Goal: Task Accomplishment & Management: Use online tool/utility

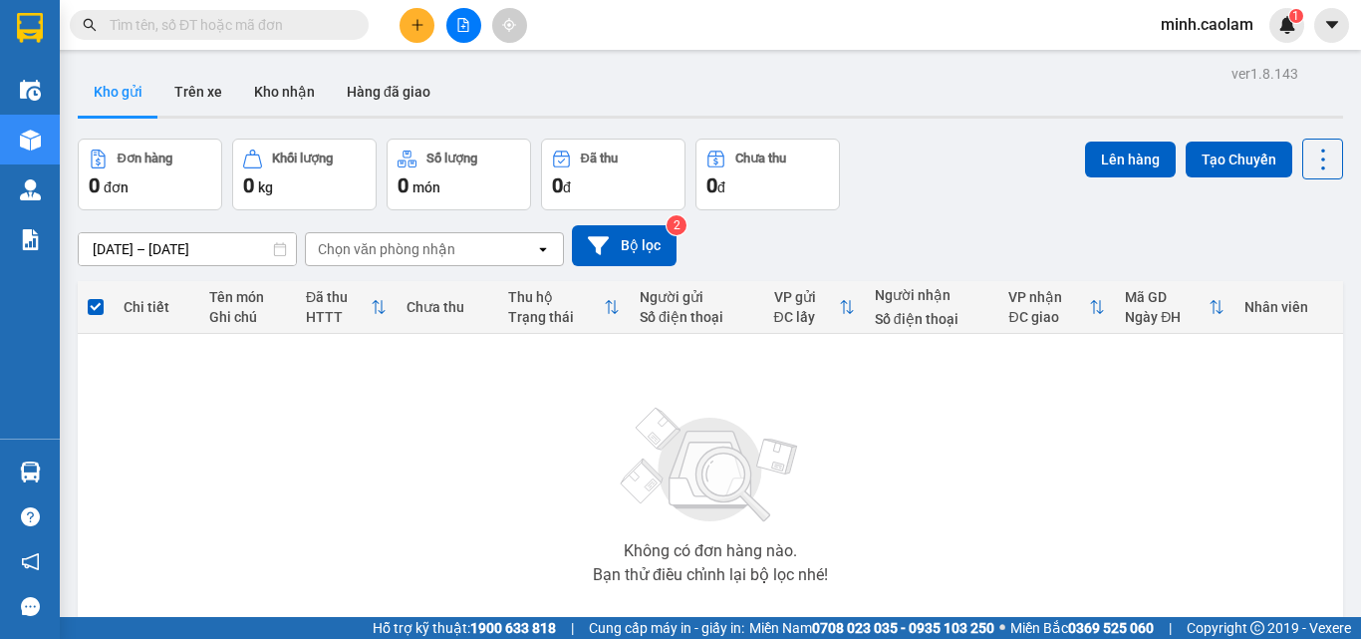
drag, startPoint x: 465, startPoint y: 28, endPoint x: 441, endPoint y: 37, distance: 25.5
click at [456, 33] on button at bounding box center [463, 25] width 35 height 35
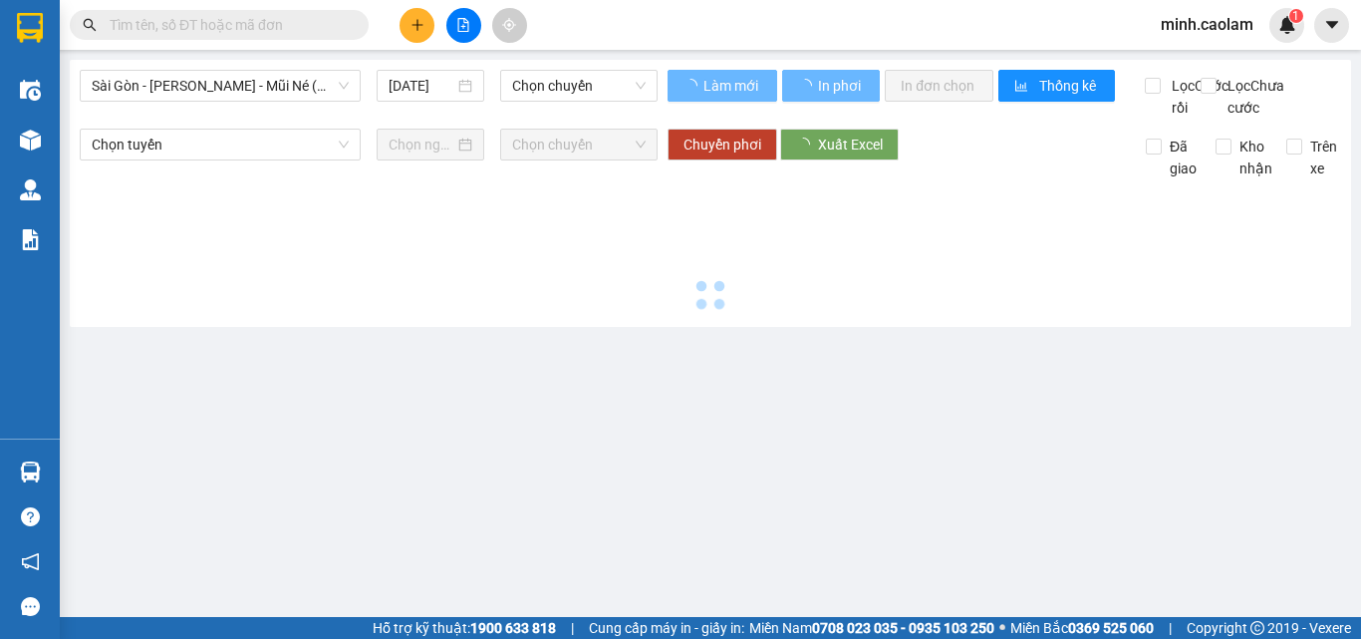
type input "[DATE]"
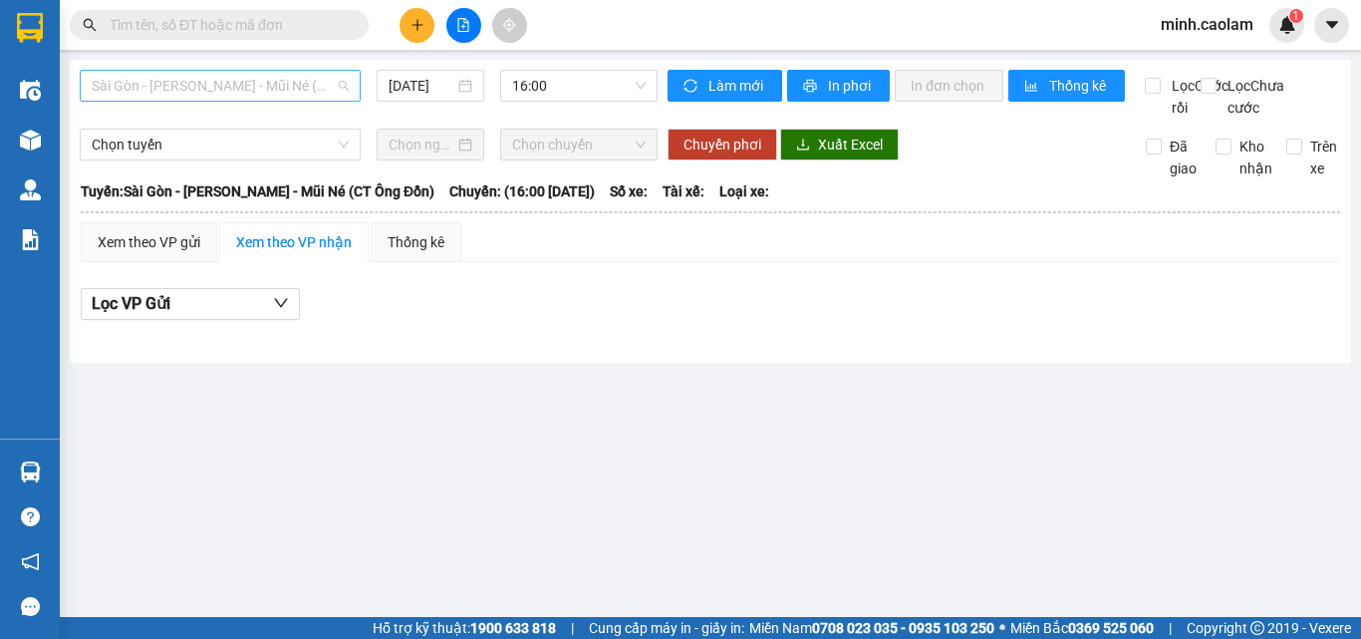
click at [231, 96] on span "Sài Gòn - [PERSON_NAME] - Mũi Né (CT Ông Đồn)" at bounding box center [220, 86] width 257 height 30
click at [549, 79] on span "16:00" at bounding box center [578, 86] width 133 height 30
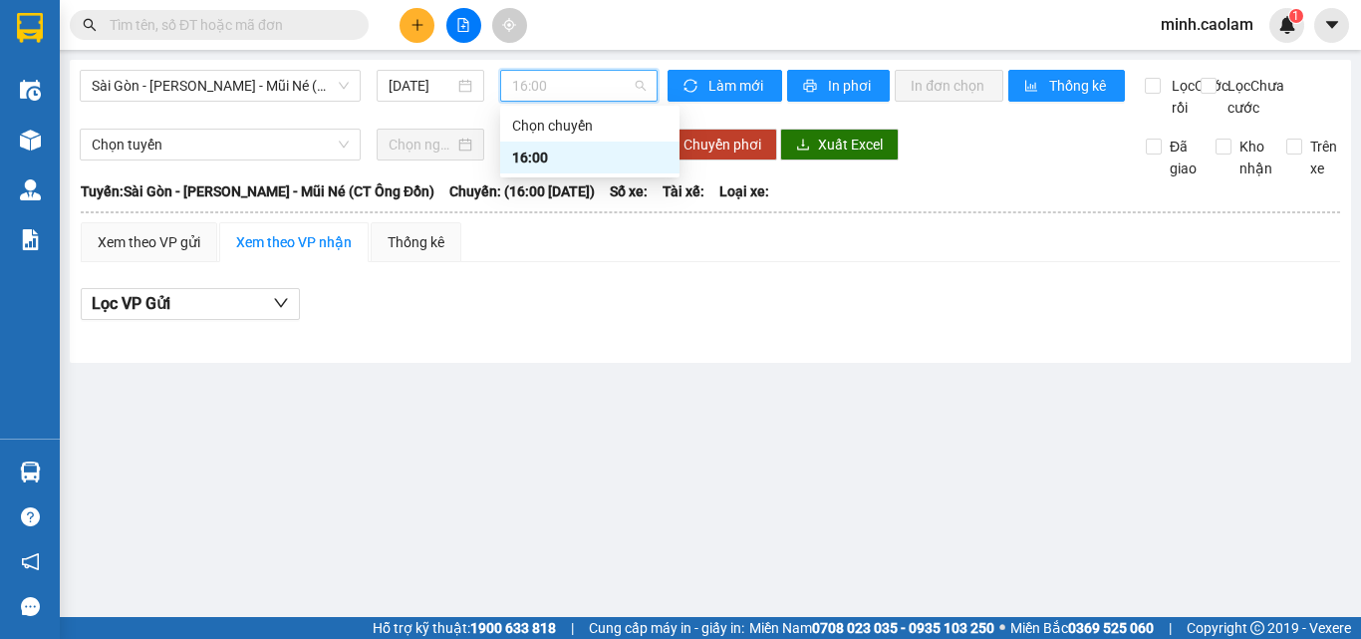
drag, startPoint x: 218, startPoint y: 82, endPoint x: 251, endPoint y: 238, distance: 159.8
click at [218, 87] on span "Sài Gòn - [PERSON_NAME] - Mũi Né (CT Ông Đồn)" at bounding box center [220, 86] width 257 height 30
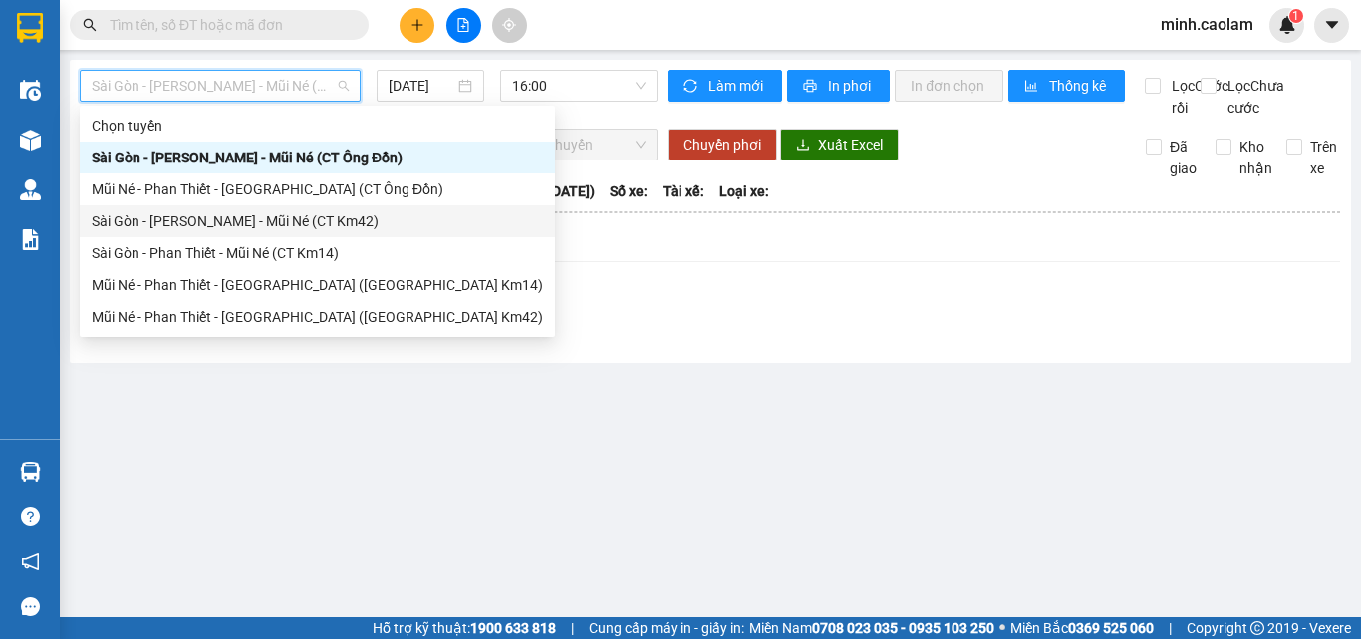
click at [206, 224] on div "Sài Gòn - [PERSON_NAME] - Mũi Né (CT Km42)" at bounding box center [317, 221] width 451 height 22
type input "[DATE]"
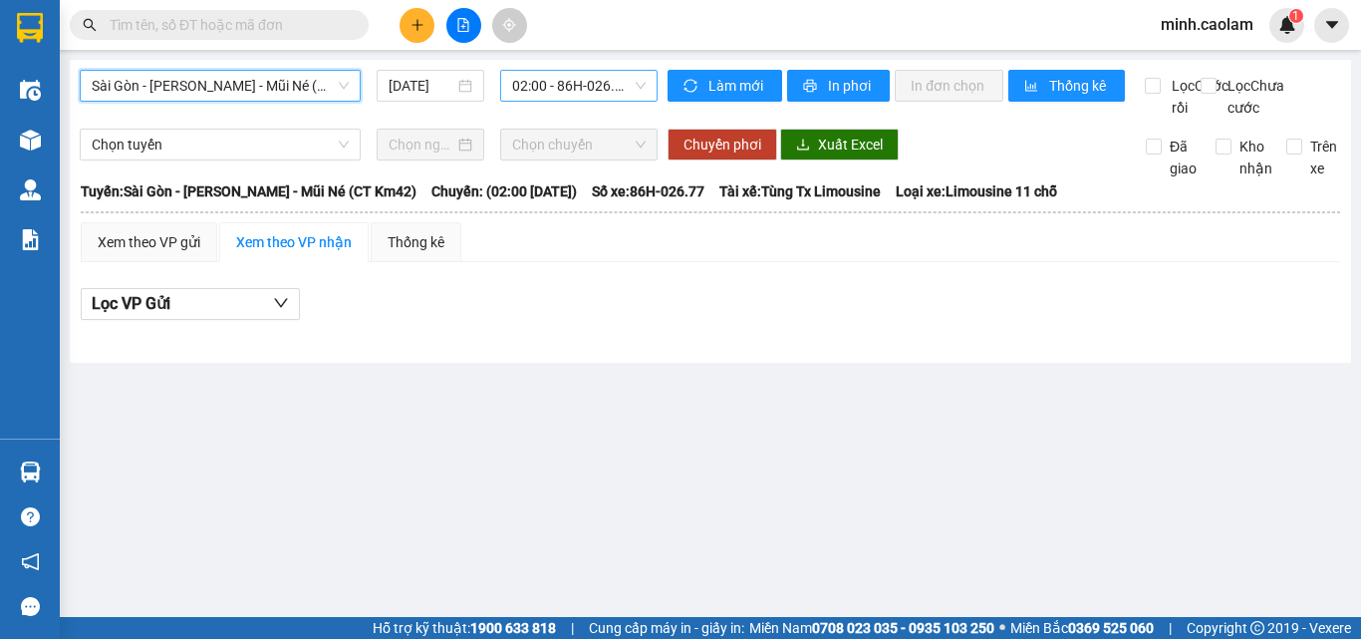
click at [555, 83] on span "02:00 - 86H-026.77" at bounding box center [578, 86] width 133 height 30
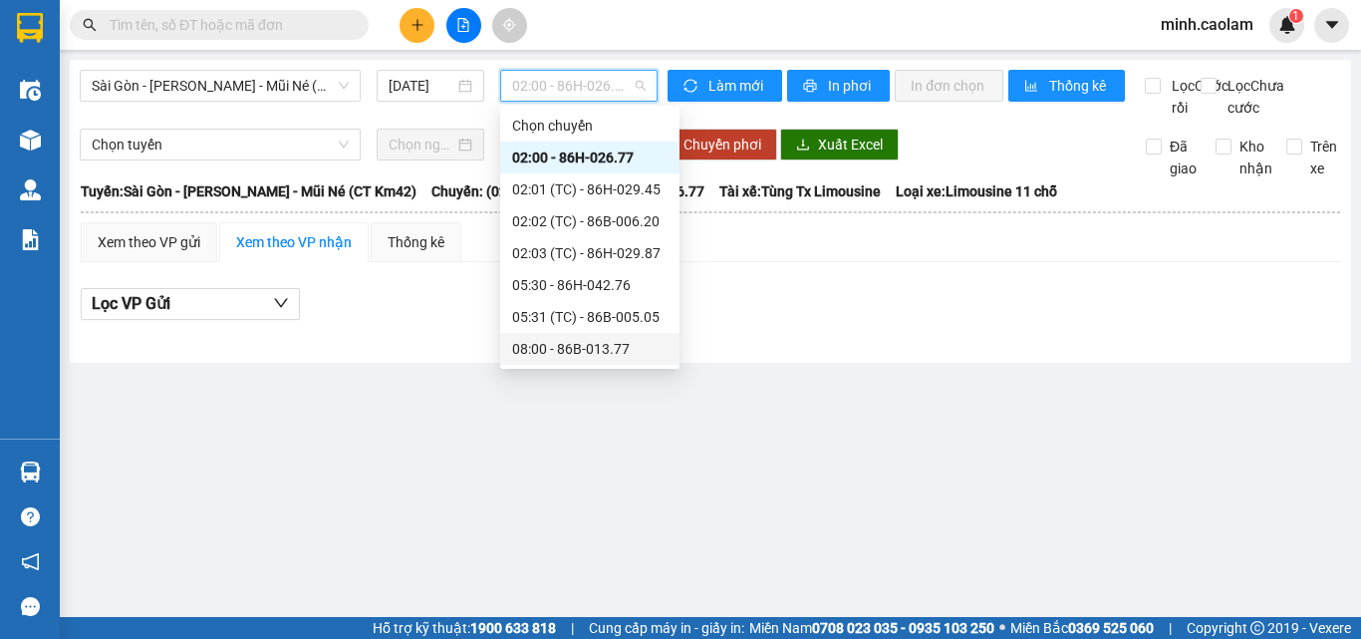
drag, startPoint x: 575, startPoint y: 351, endPoint x: 810, endPoint y: 43, distance: 387.4
click at [571, 350] on div "08:00 - 86B-013.77" at bounding box center [589, 349] width 155 height 22
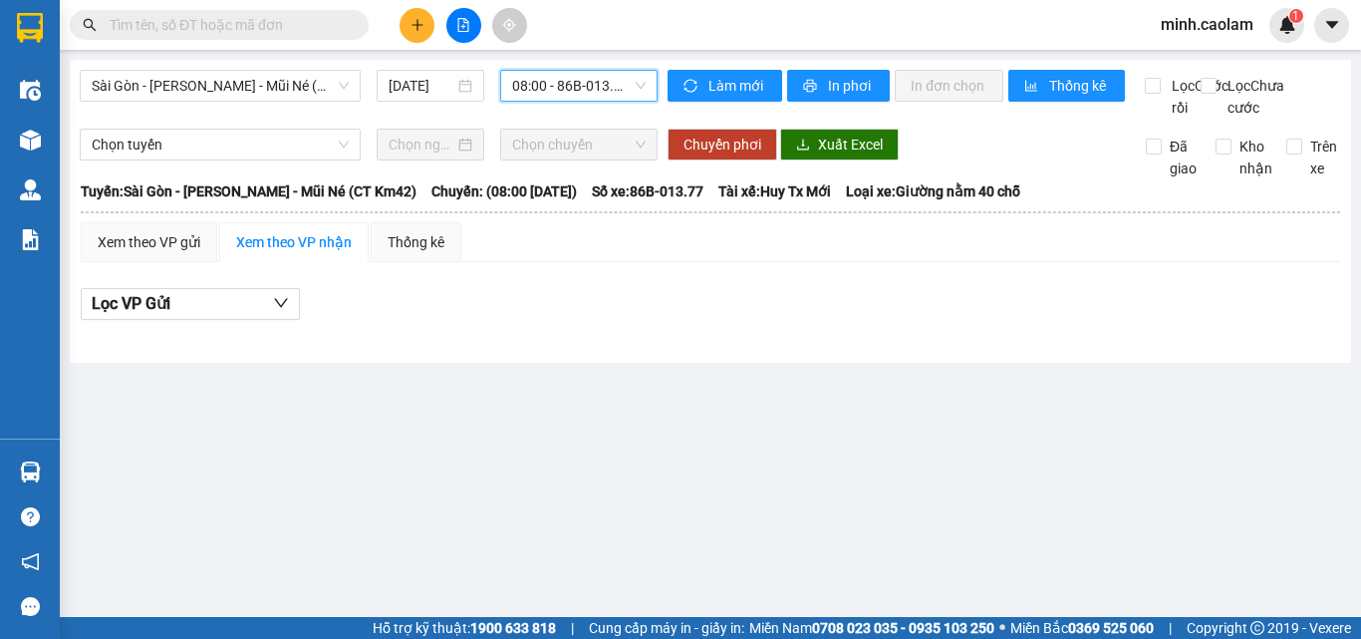
drag, startPoint x: 563, startPoint y: 82, endPoint x: 609, endPoint y: 200, distance: 127.1
click at [563, 83] on span "08:00 - 86B-013.77" at bounding box center [578, 86] width 133 height 30
click at [248, 93] on span "Sài Gòn - [PERSON_NAME] - Mũi Né (CT Km42)" at bounding box center [220, 86] width 257 height 30
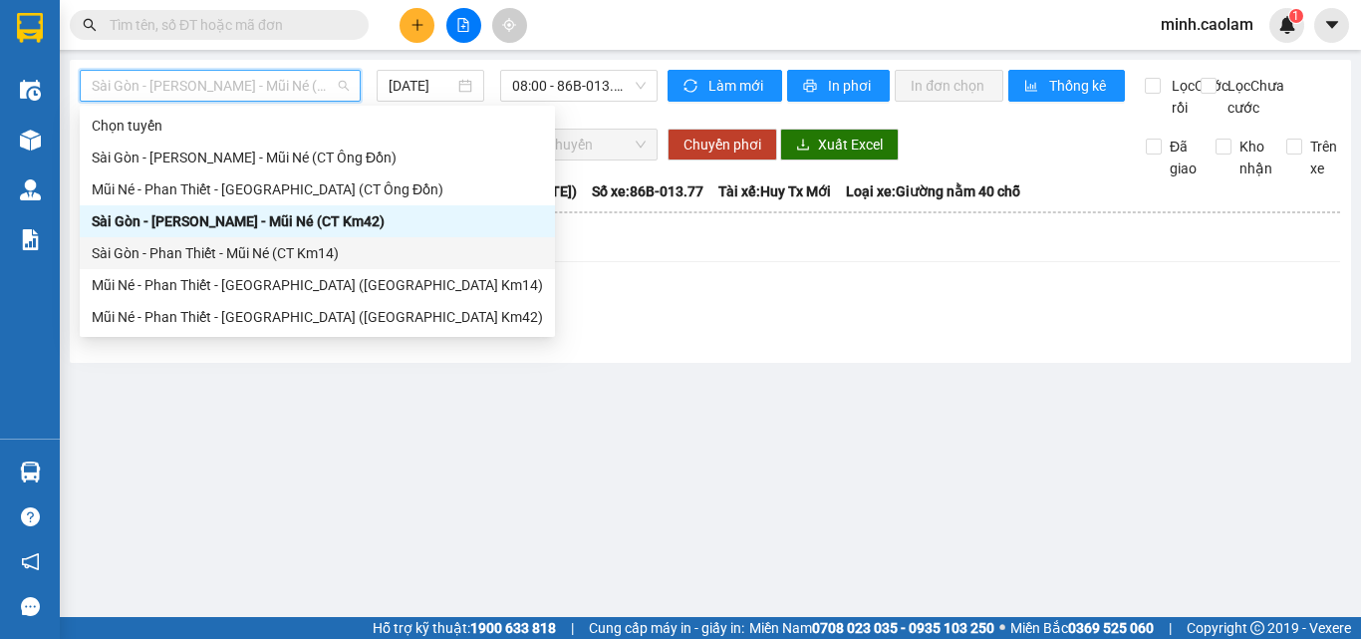
click at [209, 239] on div "Sài Gòn - Phan Thiết - Mũi Né (CT Km14)" at bounding box center [317, 253] width 475 height 32
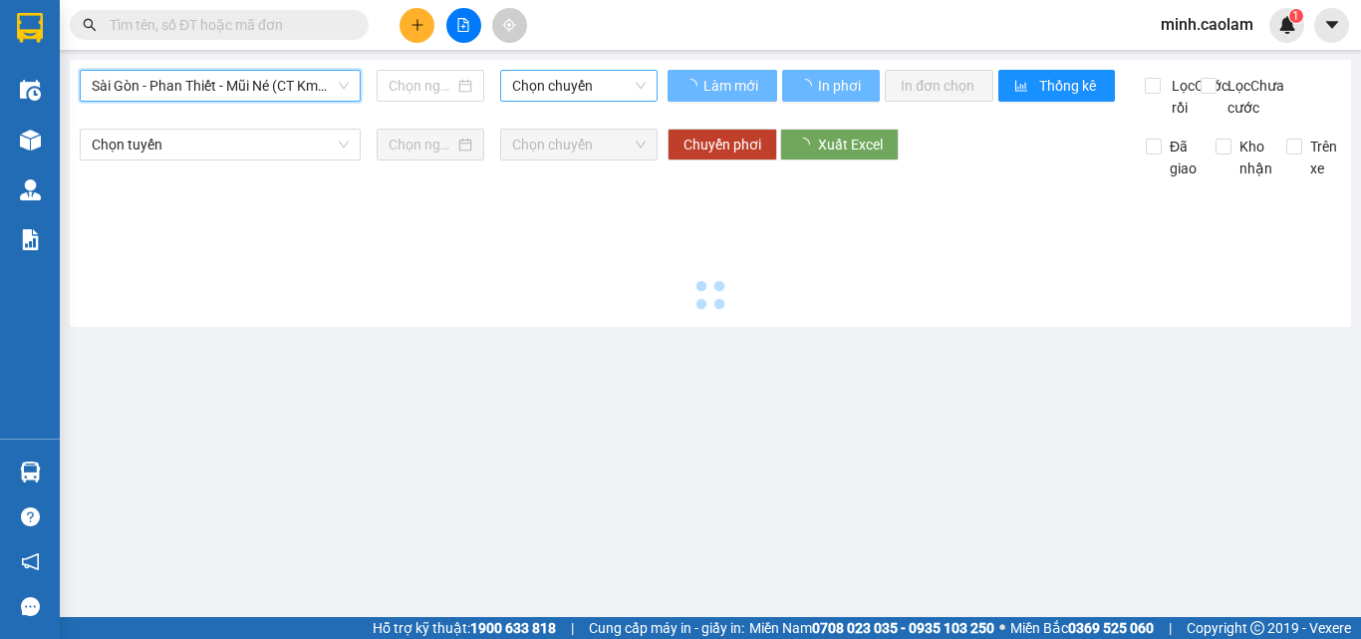
type input "[DATE]"
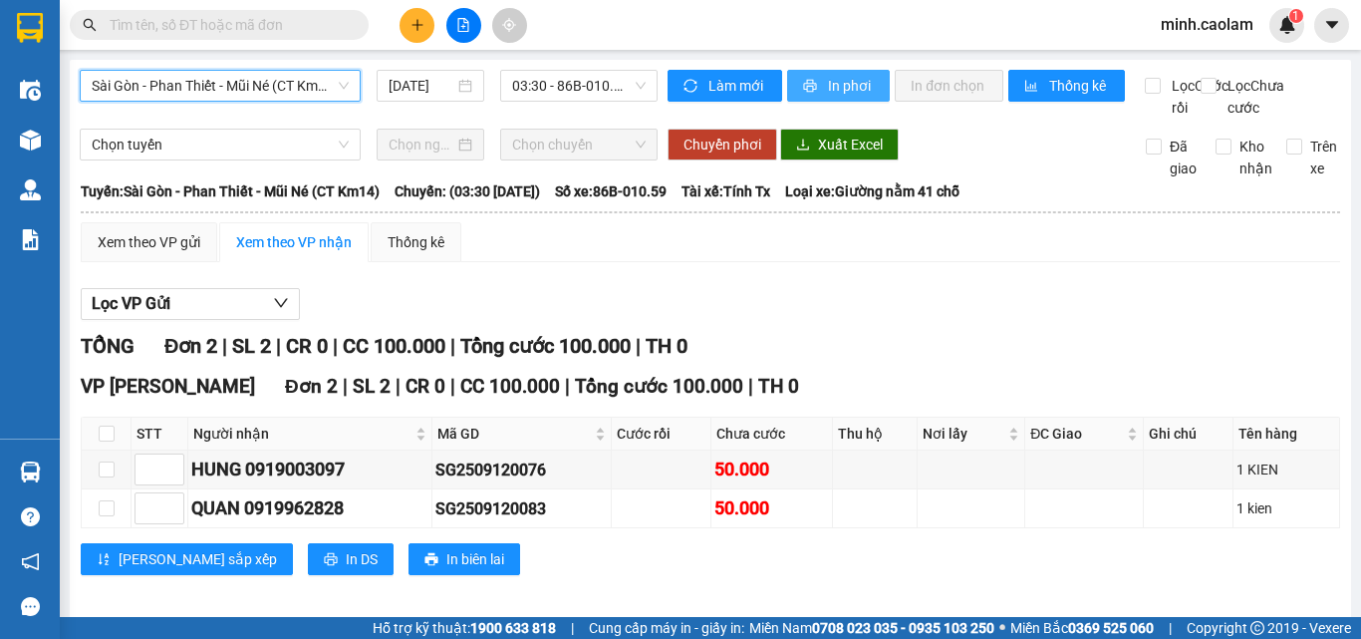
click at [828, 93] on span "In phơi" at bounding box center [851, 86] width 46 height 22
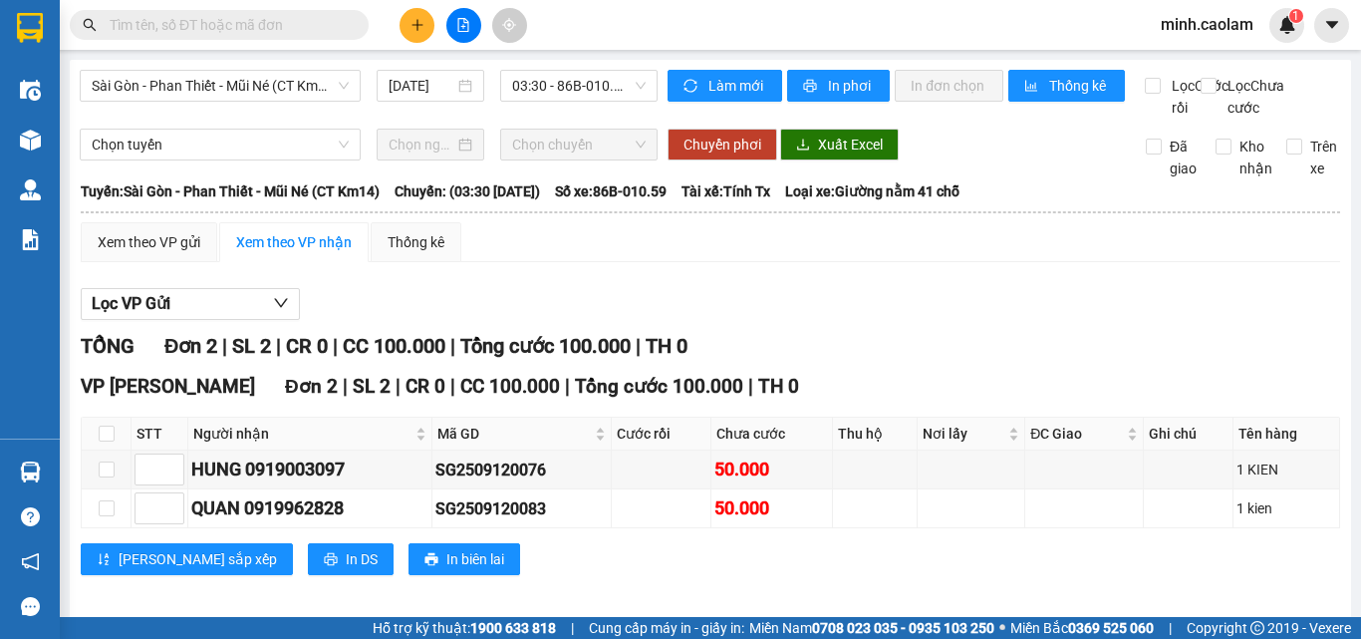
drag, startPoint x: 681, startPoint y: 288, endPoint x: 563, endPoint y: 188, distance: 154.9
click at [681, 284] on div "Xem theo VP gửi Xem theo VP nhận Thống kê Lọc VP Gửi TỔNG Đơn 2 | SL 2 | CR 0 …" at bounding box center [710, 411] width 1259 height 378
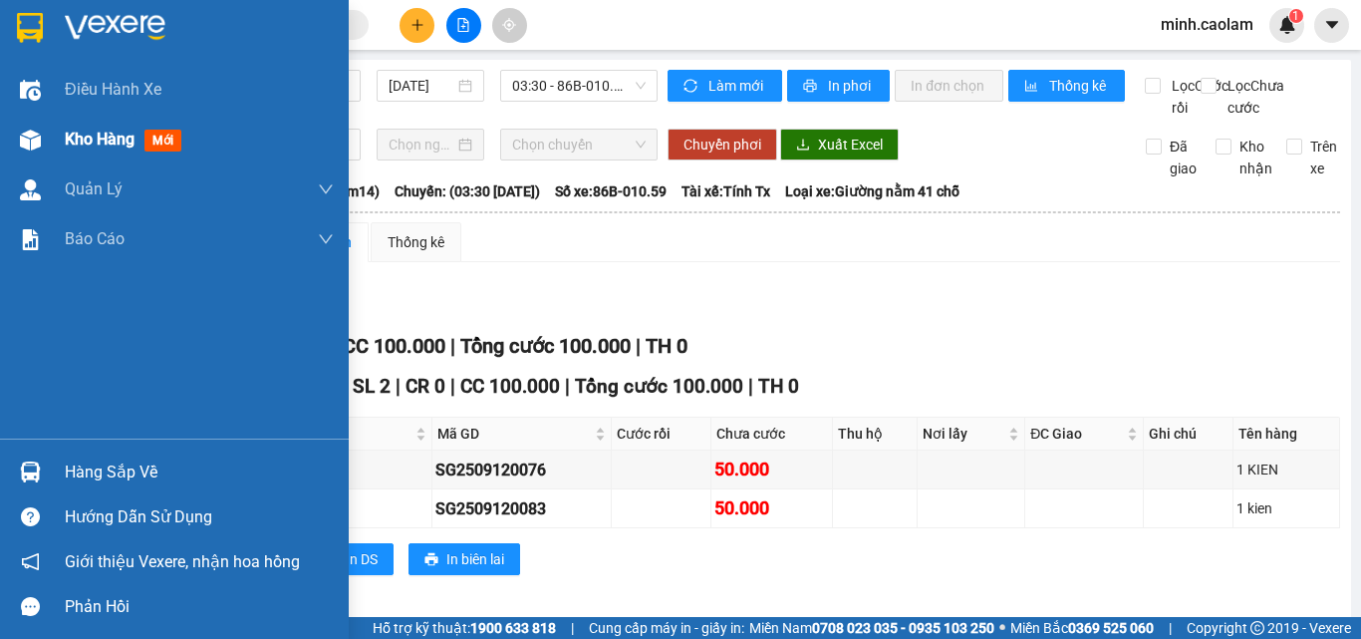
click at [37, 127] on div at bounding box center [30, 140] width 35 height 35
